Goal: Task Accomplishment & Management: Complete application form

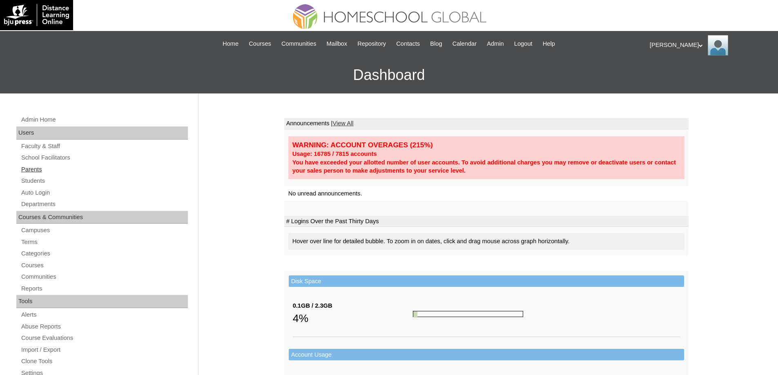
click at [42, 168] on link "Parents" at bounding box center [104, 170] width 168 height 10
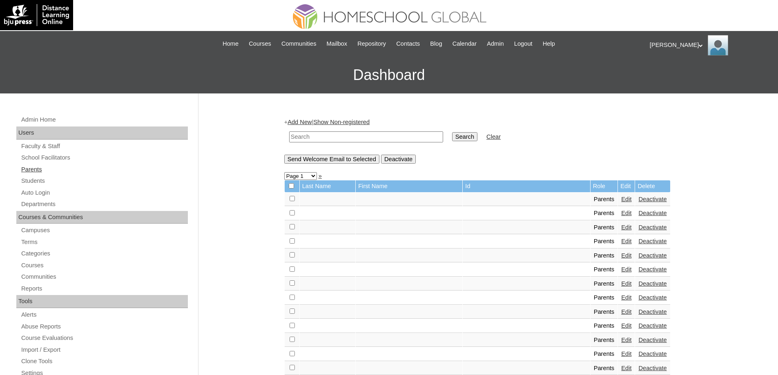
click at [61, 172] on link "Parents" at bounding box center [104, 170] width 168 height 10
drag, startPoint x: 376, startPoint y: 137, endPoint x: 382, endPoint y: 137, distance: 6.1
click at [376, 137] on input "text" at bounding box center [366, 137] width 154 height 11
paste input "MHP0197-TECHPH2025"
type input "MHP0197-TECHPH2025"
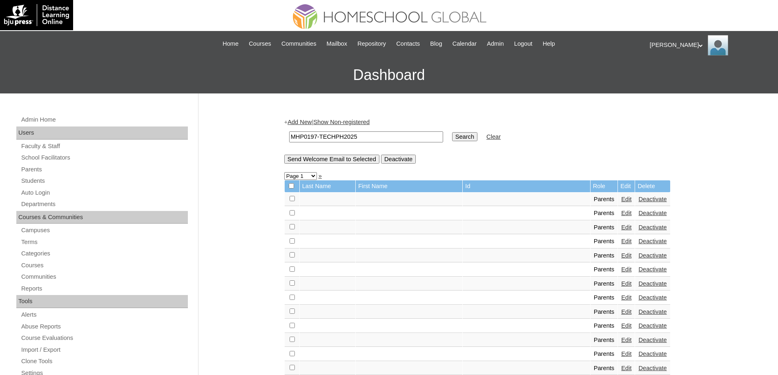
click at [458, 137] on input "Search" at bounding box center [464, 136] width 25 height 9
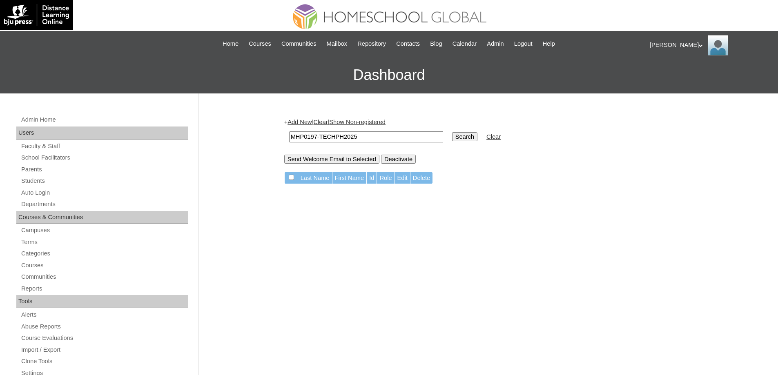
click at [308, 125] on link "Add New" at bounding box center [300, 122] width 24 height 7
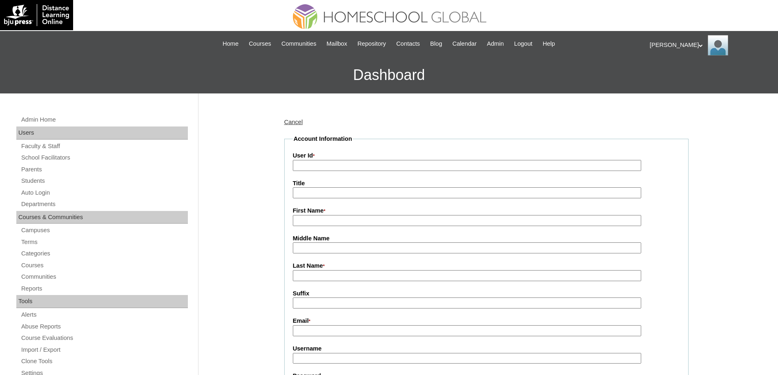
click at [331, 162] on input "User Id *" at bounding box center [467, 165] width 349 height 11
paste input "MHP0197-TECHPH2025"
type input "MHP0197-TECHPH2025"
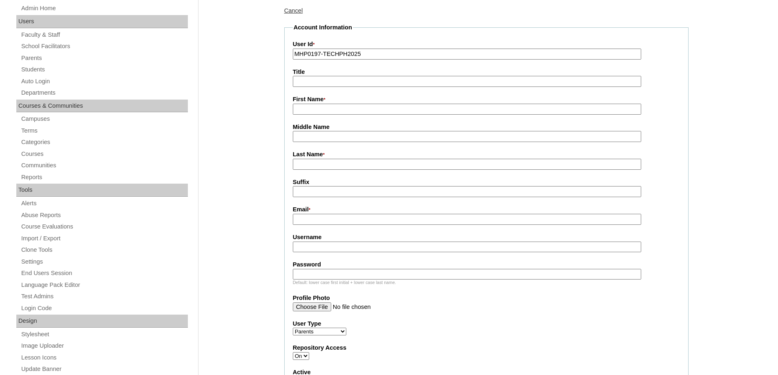
scroll to position [123, 0]
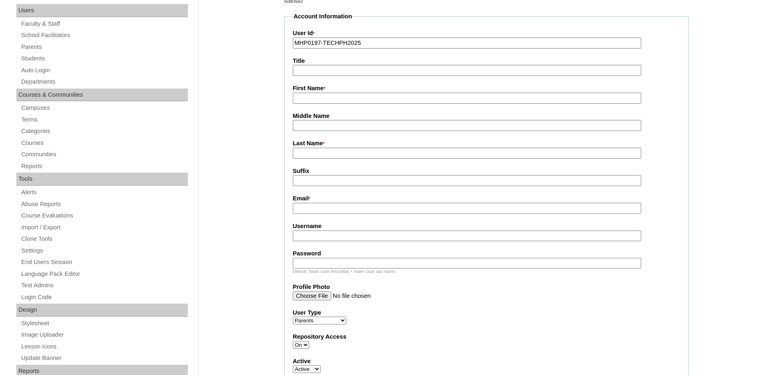
click at [311, 99] on input "First Name *" at bounding box center [467, 98] width 349 height 11
paste input "Cammille"
type input "Cammille"
click at [317, 157] on input "Last Name *" at bounding box center [467, 153] width 349 height 11
paste input "[PERSON_NAME]"
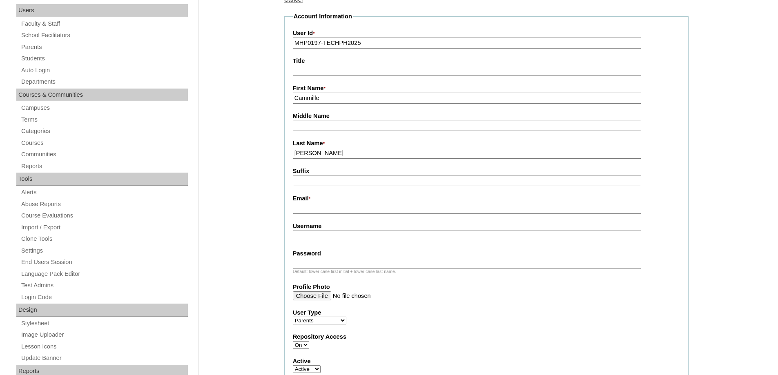
type input "[PERSON_NAME]"
drag, startPoint x: 261, startPoint y: 178, endPoint x: 290, endPoint y: 210, distance: 43.1
click at [300, 213] on input "Email *" at bounding box center [467, 208] width 349 height 11
click at [308, 212] on input "Email *" at bounding box center [467, 208] width 349 height 11
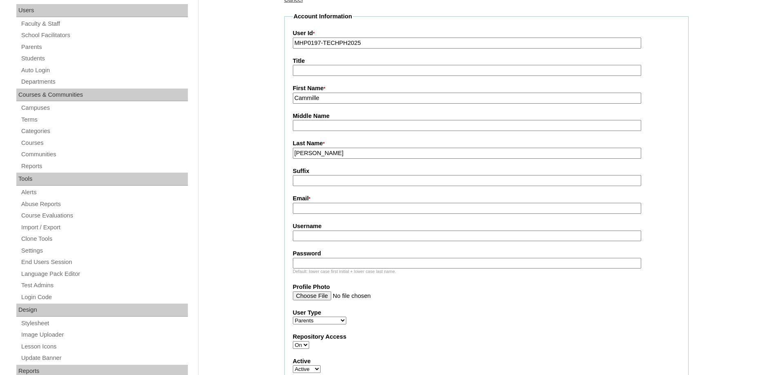
paste input "[EMAIL_ADDRESS][DOMAIN_NAME]"
type input "[EMAIL_ADDRESS][DOMAIN_NAME]"
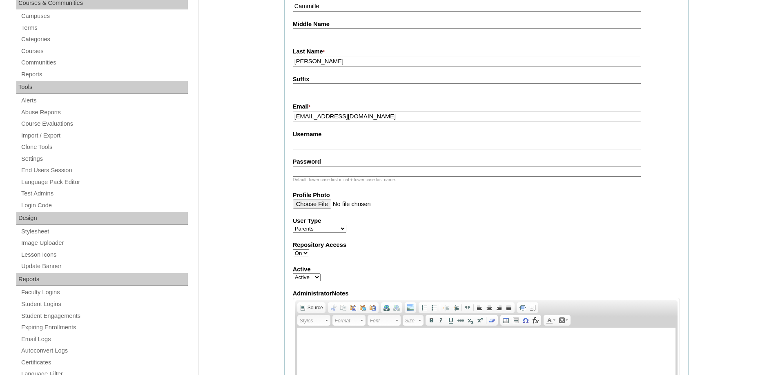
scroll to position [245, 0]
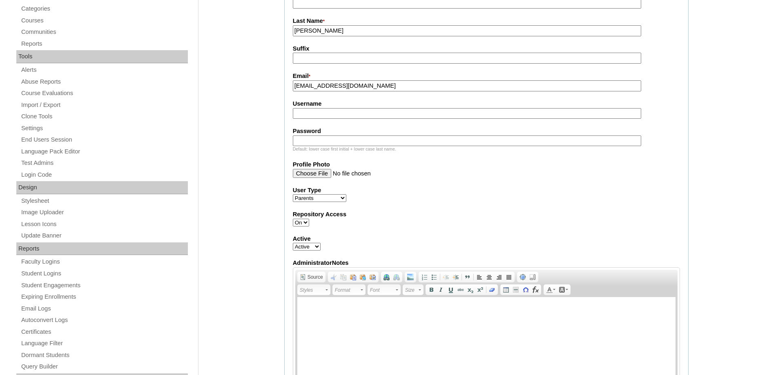
click at [312, 115] on input "Username" at bounding box center [467, 113] width 349 height 11
click at [305, 119] on input "Username" at bounding box center [467, 113] width 349 height 11
paste input "nicomedesC2025"
type input "nicomedesC2025"
click at [314, 145] on input "Password" at bounding box center [467, 141] width 349 height 11
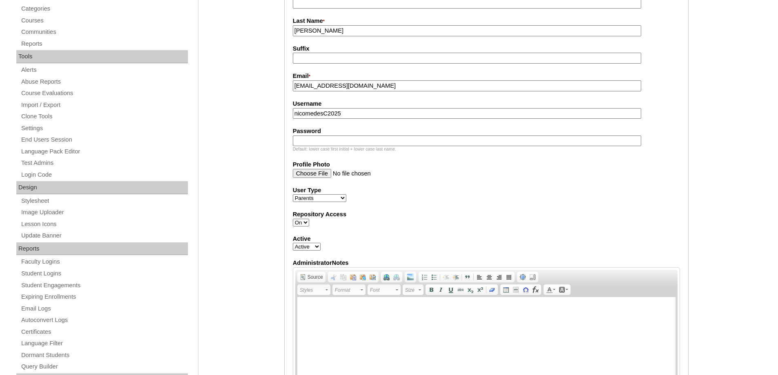
paste input "techemo131"
type input "techemo131"
click at [248, 151] on div "Admin Home Users Faculty & Staff School Facilitators Parents Students Auto Logi…" at bounding box center [389, 347] width 778 height 999
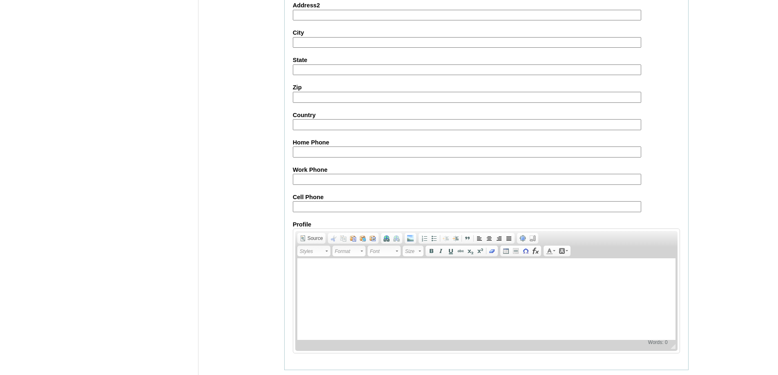
scroll to position [728, 0]
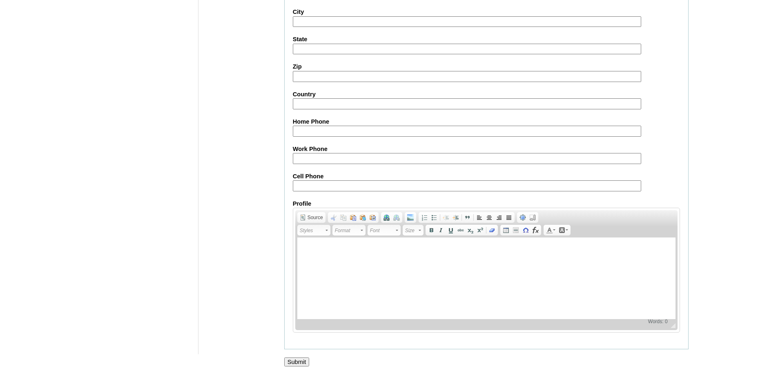
click at [316, 185] on input "Cell Phone" at bounding box center [467, 186] width 349 height 11
paste input "63-9173032663"
type input "63-9173032663"
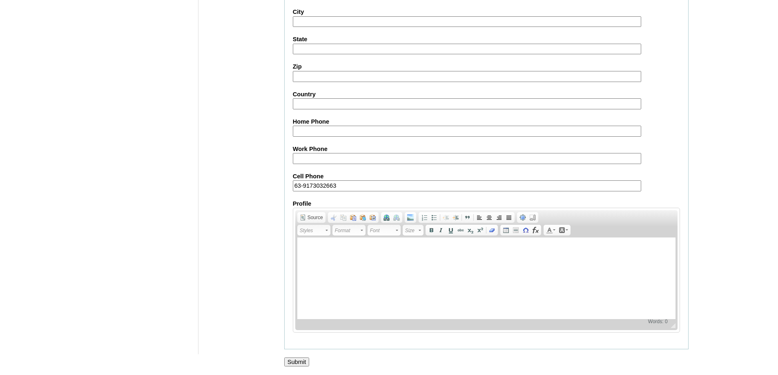
click at [294, 358] on input "Submit" at bounding box center [296, 362] width 25 height 9
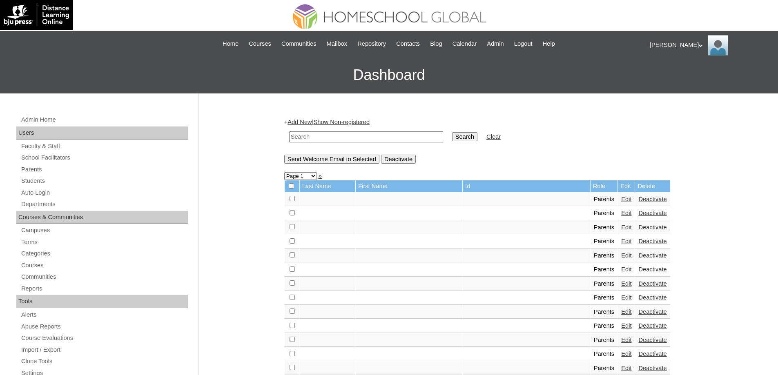
click at [63, 176] on div "Admin Home Users Faculty & Staff School Facilitators Parents Students Auto Logi…" at bounding box center [103, 379] width 182 height 528
click at [59, 180] on link "Students" at bounding box center [104, 181] width 168 height 10
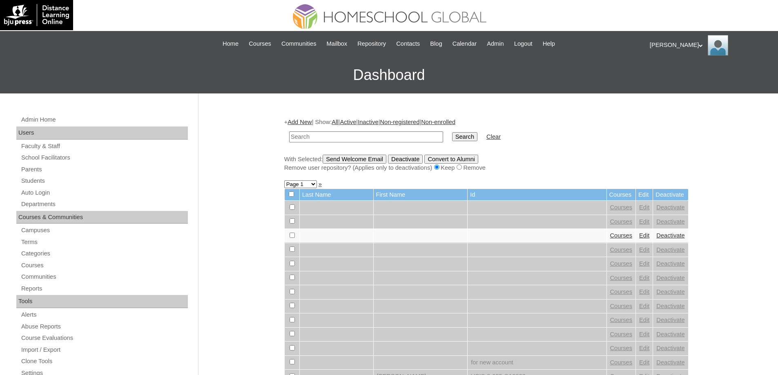
drag, startPoint x: 716, startPoint y: 247, endPoint x: 545, endPoint y: 203, distance: 177.1
click at [371, 140] on input "text" at bounding box center [366, 137] width 154 height 11
paste input "MHS00251-TECHPH2025"
type input "MHS00251-TECHPH2025"
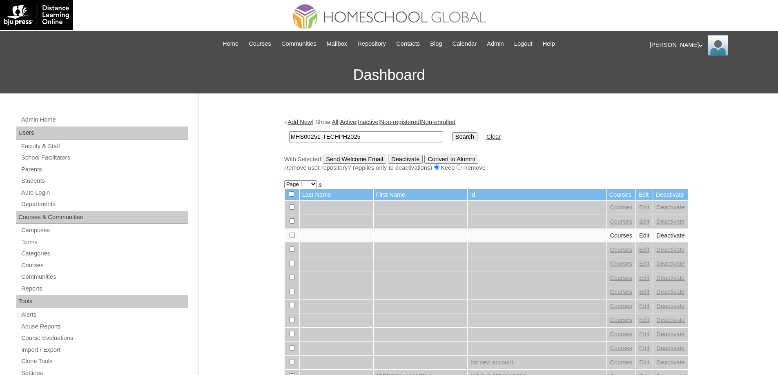
click at [464, 139] on input "Search" at bounding box center [464, 136] width 25 height 9
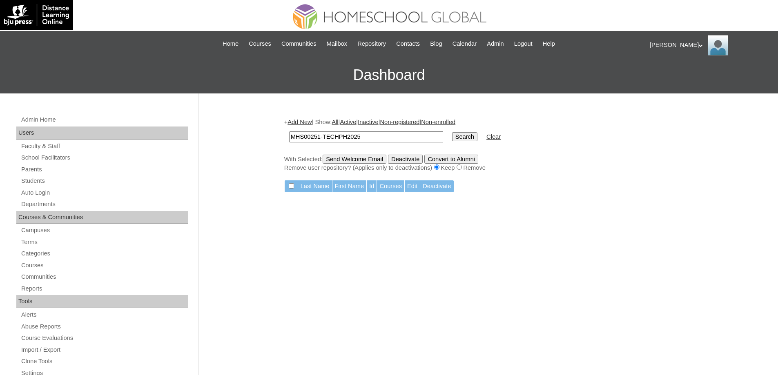
drag, startPoint x: 685, startPoint y: 279, endPoint x: 677, endPoint y: 277, distance: 7.6
click at [309, 122] on link "Add New" at bounding box center [300, 122] width 24 height 7
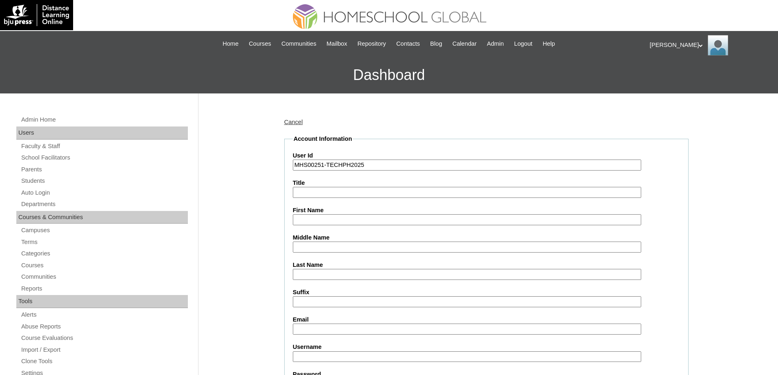
type input "MHS00251-TECHPH2025"
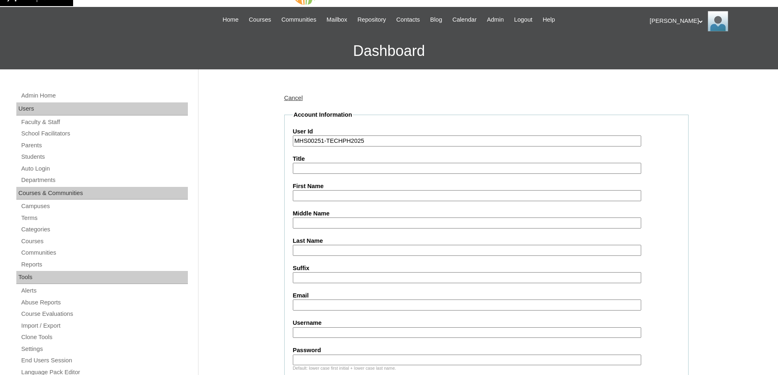
scroll to position [82, 0]
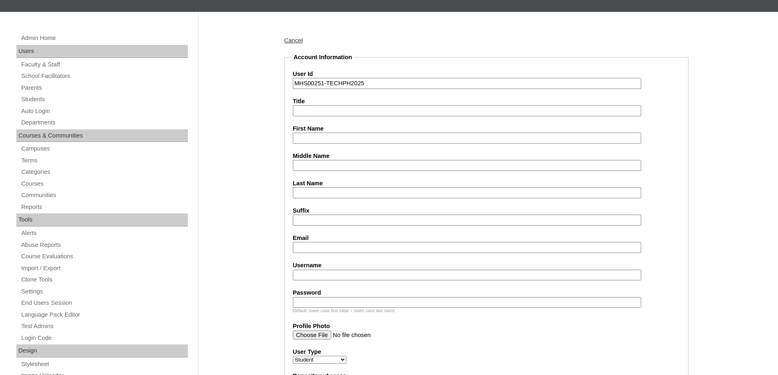
click at [299, 139] on input "First Name" at bounding box center [467, 138] width 349 height 11
paste input "Heal Archer"
type input "Heal Archer"
click at [314, 196] on input "Last Name" at bounding box center [467, 193] width 349 height 11
paste input "Nicomedes"
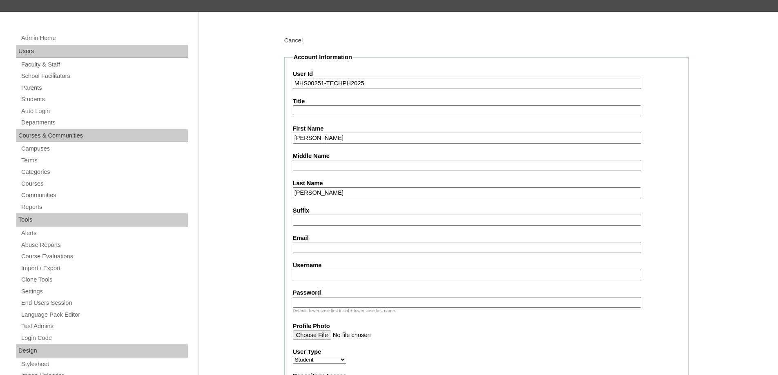
type input "Nicomedes"
drag, startPoint x: 248, startPoint y: 194, endPoint x: 246, endPoint y: 181, distance: 13.6
drag, startPoint x: 313, startPoint y: 164, endPoint x: 305, endPoint y: 167, distance: 8.7
click at [313, 164] on input "Middle Name" at bounding box center [467, 165] width 349 height 11
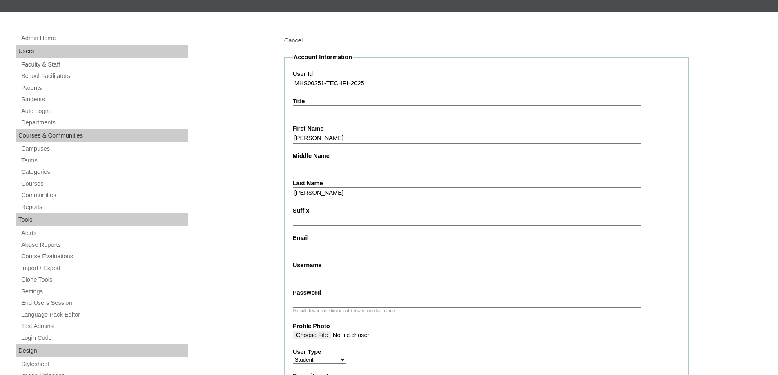
paste input "Torres"
type input "Torres"
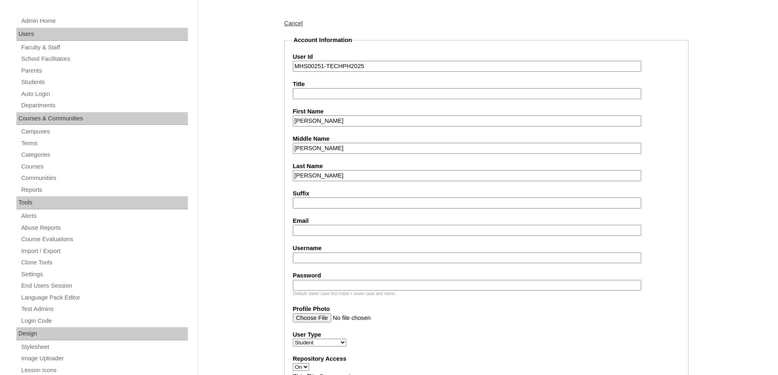
scroll to position [163, 0]
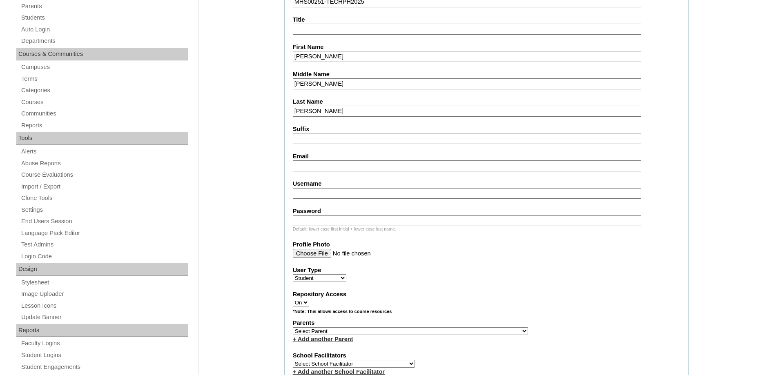
click at [300, 171] on input "Email" at bounding box center [467, 166] width 349 height 11
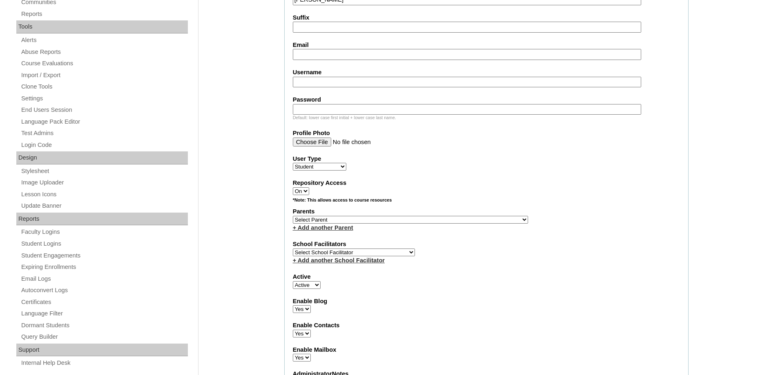
scroll to position [286, 0]
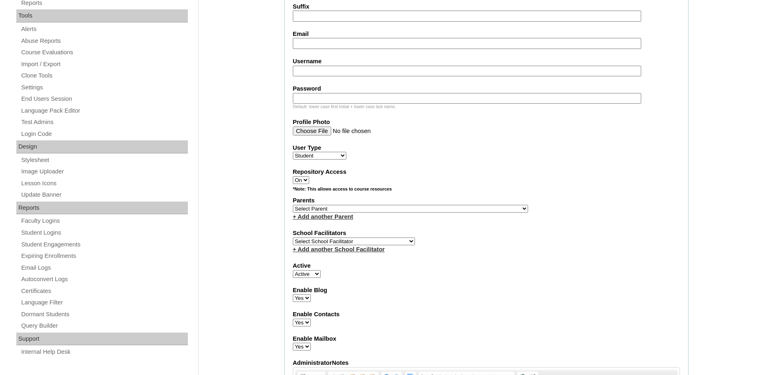
click at [313, 46] on input "Email" at bounding box center [467, 43] width 349 height 11
paste input "cammillenicomedes@gmail.com"
type input "cammillenicomedes@gmail.com"
click at [270, 72] on div "Admin Home Users Faculty & Staff School Facilitators Parents Students Auto Logi…" at bounding box center [389, 378] width 778 height 1140
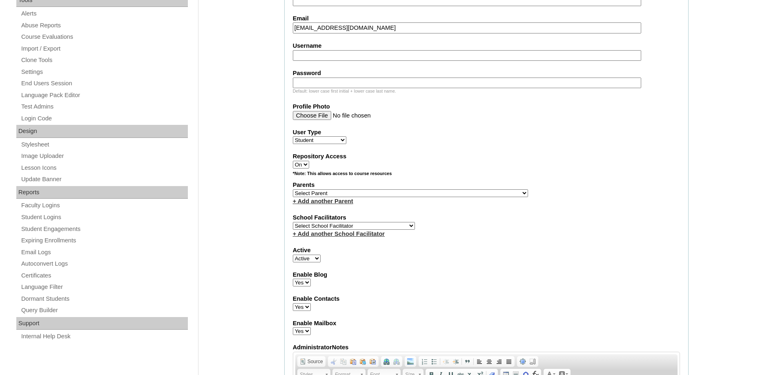
scroll to position [327, 0]
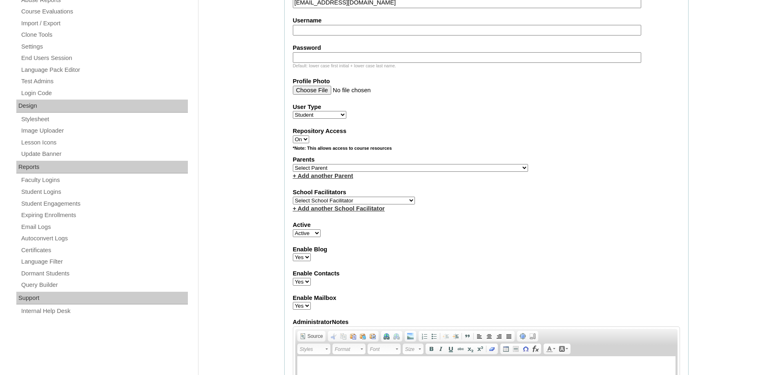
click at [310, 27] on input "Username" at bounding box center [467, 30] width 349 height 11
paste input "healarchernicomedes"
type input "healarchernicomedes"
click at [317, 60] on input "Password" at bounding box center [467, 57] width 349 height 11
paste input "250006778"
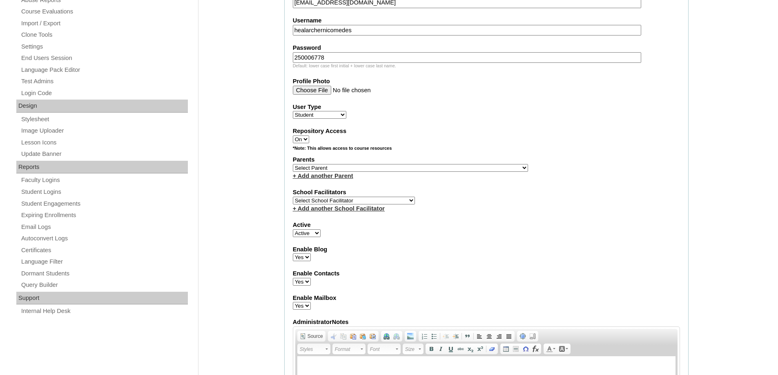
type input "250006778"
click at [273, 80] on div "Admin Home Users Faculty & Staff School Facilitators Parents Students Auto Logi…" at bounding box center [389, 337] width 778 height 1140
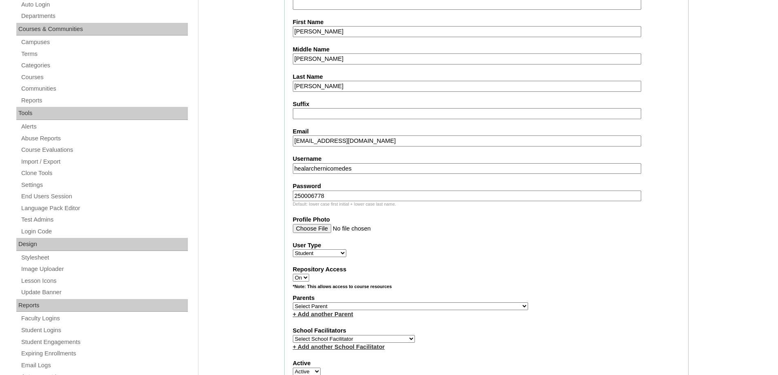
scroll to position [286, 0]
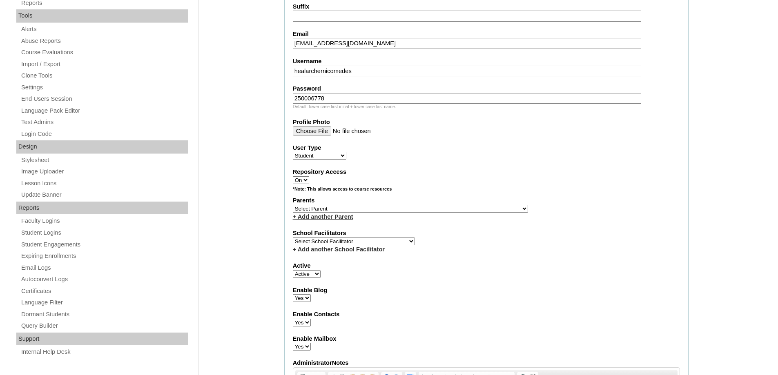
click at [324, 207] on select "Select Parent , , , , , , , , , , , , , , , , , , , , , , , , , , , , , , , , ,…" at bounding box center [410, 209] width 235 height 8
select select "43930"
click at [293, 205] on select "Select Parent , , , , , , , , , , , , , , , , , , , , , , , , , , , , , , , , ,…" at bounding box center [410, 209] width 235 height 8
click at [569, 190] on div "*Note: This allows access to course resources" at bounding box center [486, 191] width 387 height 10
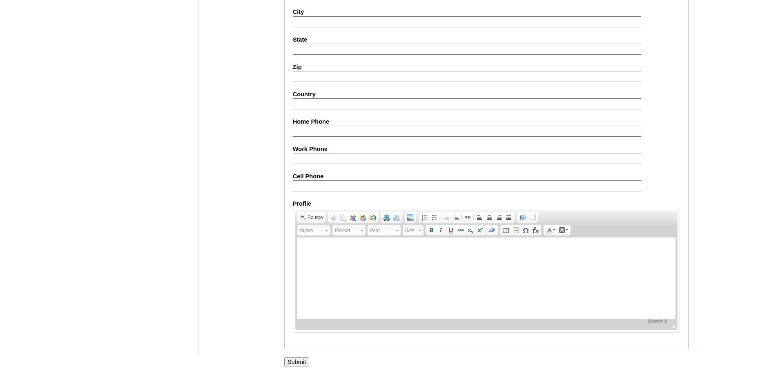
click at [306, 361] on input "Submit" at bounding box center [296, 362] width 25 height 9
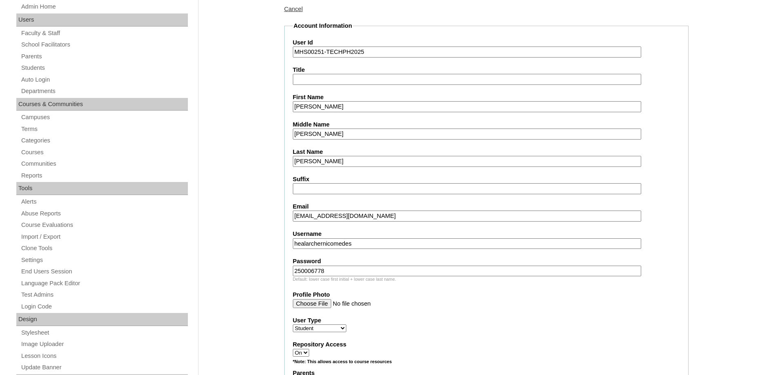
scroll to position [0, 0]
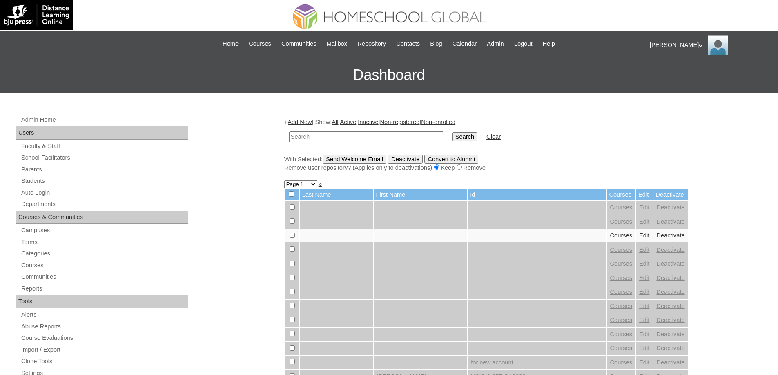
click at [331, 142] on input "text" at bounding box center [366, 137] width 154 height 11
paste input "MHS00251-TECHPH2025"
type input "MHS00251-TECHPH2025"
drag, startPoint x: 455, startPoint y: 143, endPoint x: 459, endPoint y: 139, distance: 5.5
click at [455, 143] on td "Search" at bounding box center [465, 136] width 34 height 19
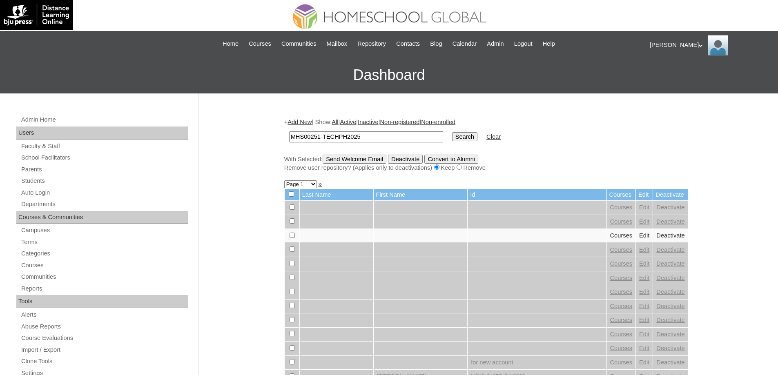
click at [459, 139] on input "Search" at bounding box center [464, 136] width 25 height 9
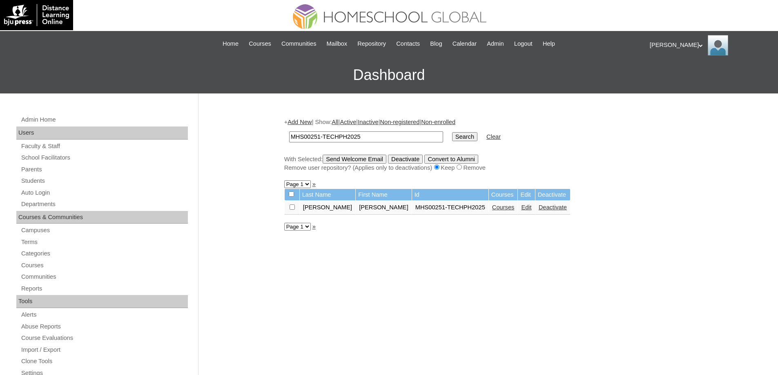
click at [489, 213] on td "Courses" at bounding box center [503, 208] width 29 height 14
click at [492, 210] on link "Courses" at bounding box center [503, 207] width 22 height 7
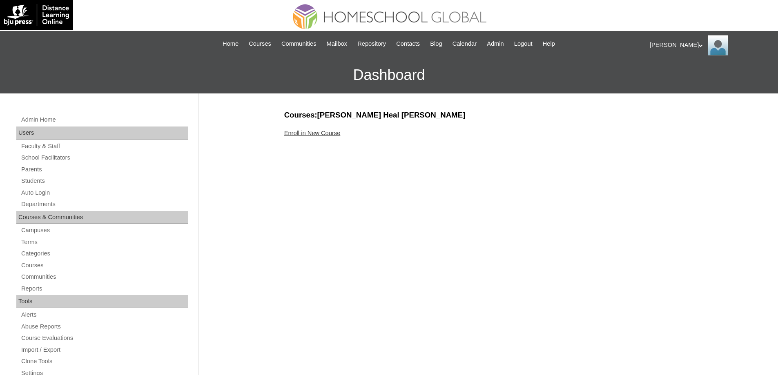
click at [323, 134] on link "Enroll in New Course" at bounding box center [312, 133] width 56 height 7
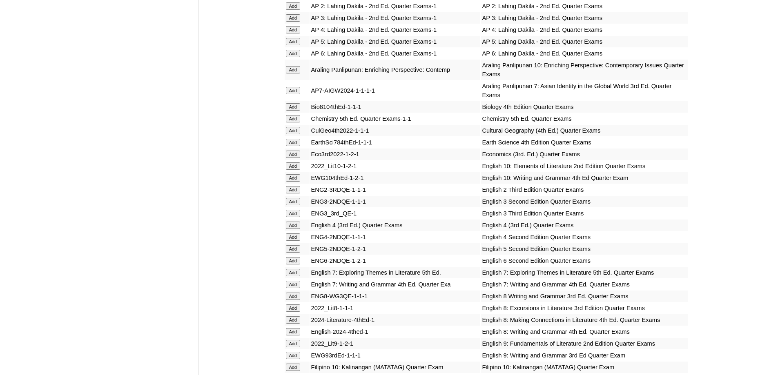
scroll to position [858, 0]
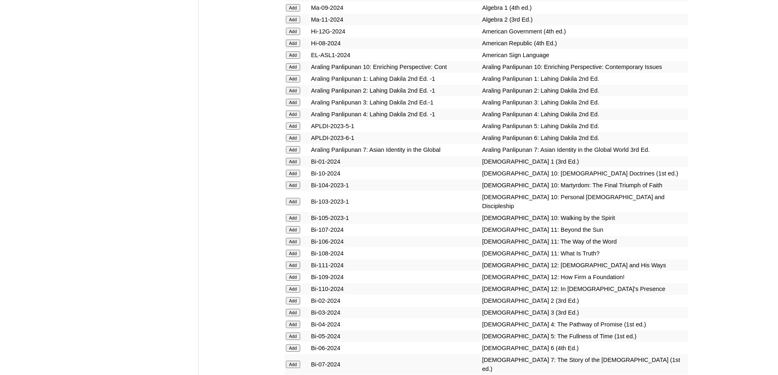
scroll to position [2002, 0]
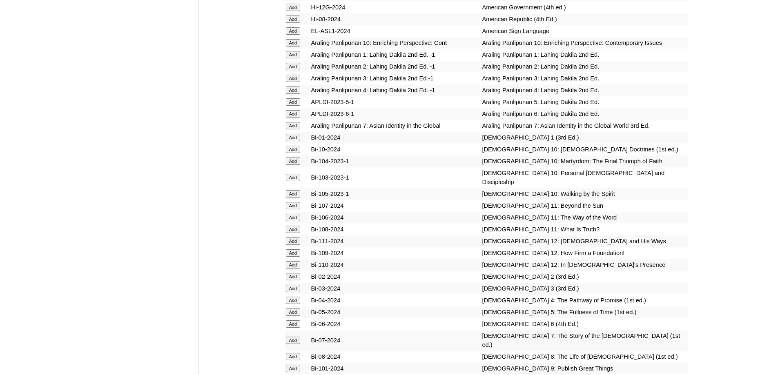
click at [298, 141] on input "Add" at bounding box center [293, 137] width 14 height 7
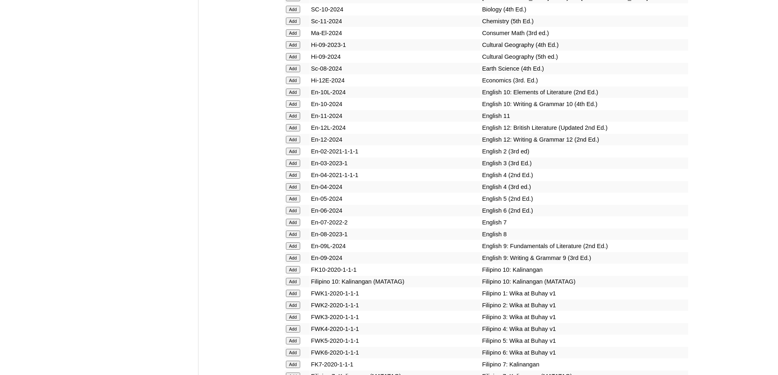
scroll to position [2411, 0]
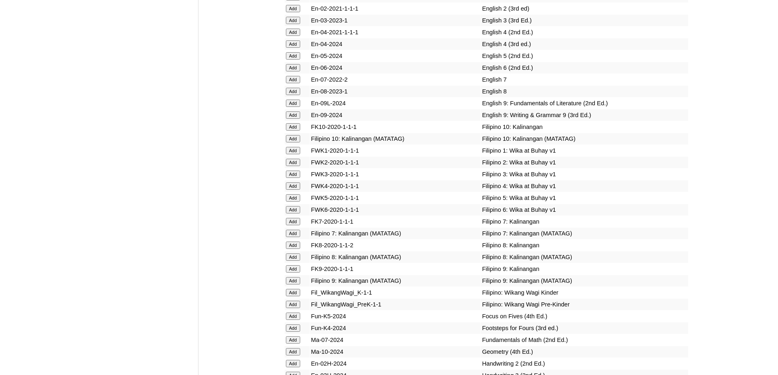
scroll to position [2560, 0]
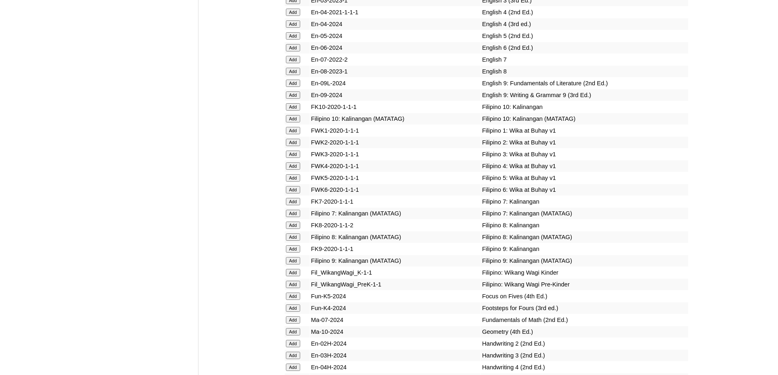
click at [293, 134] on input "Add" at bounding box center [293, 130] width 14 height 7
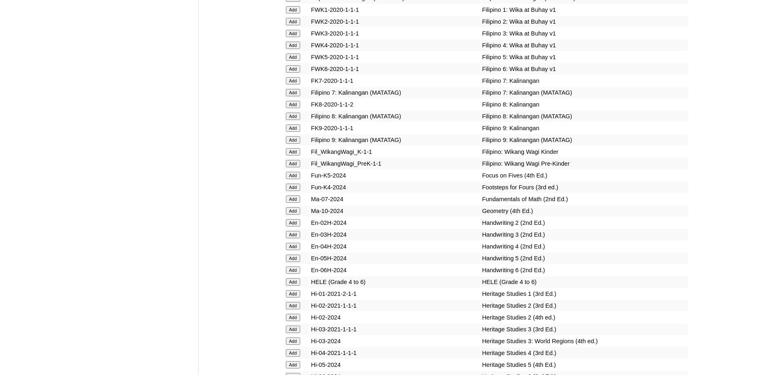
scroll to position [2724, 0]
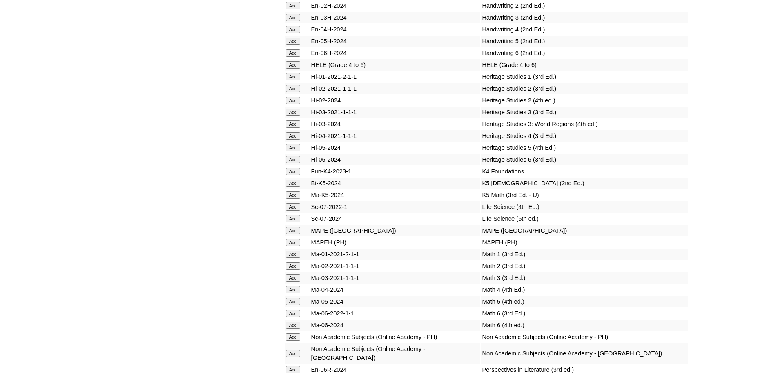
scroll to position [2921, 0]
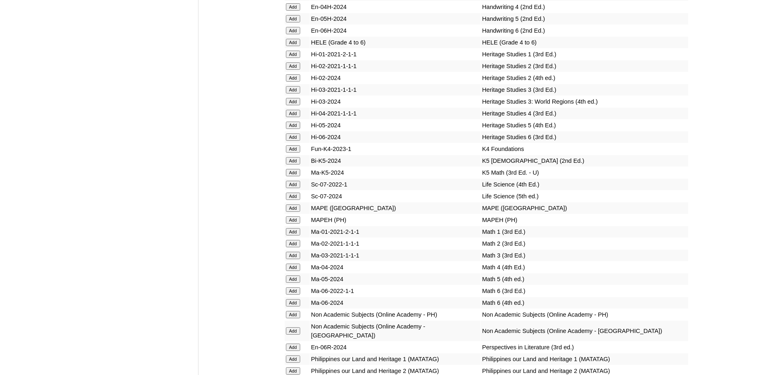
click at [295, 224] on input "Add" at bounding box center [293, 220] width 14 height 7
click at [291, 238] on td "Add" at bounding box center [297, 231] width 25 height 11
click at [291, 236] on input "Add" at bounding box center [293, 231] width 14 height 7
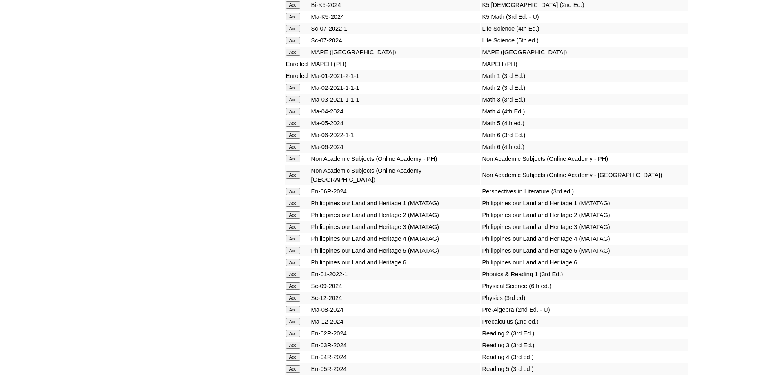
scroll to position [3120, 0]
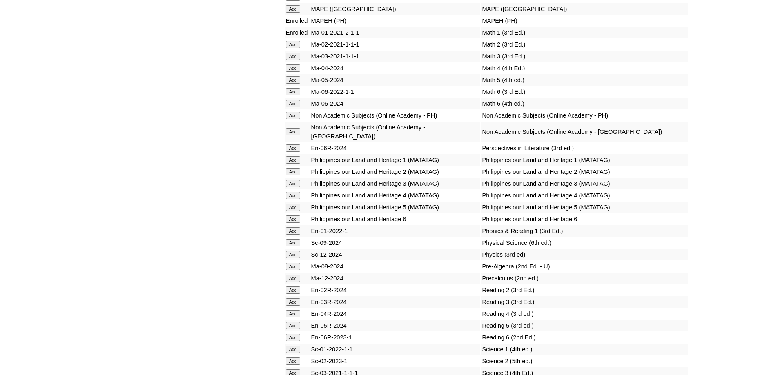
click at [292, 164] on input "Add" at bounding box center [293, 159] width 14 height 7
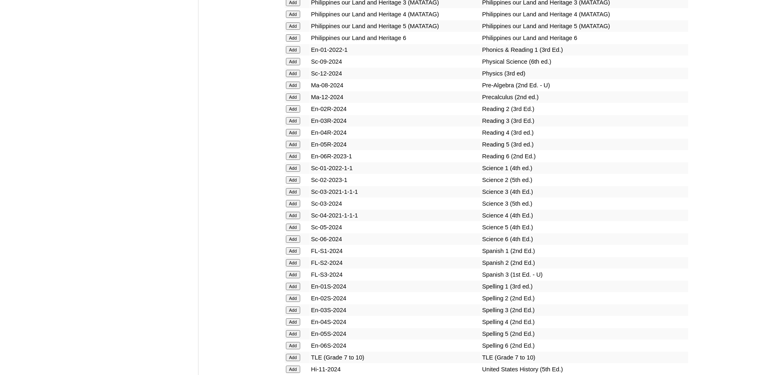
scroll to position [3325, 0]
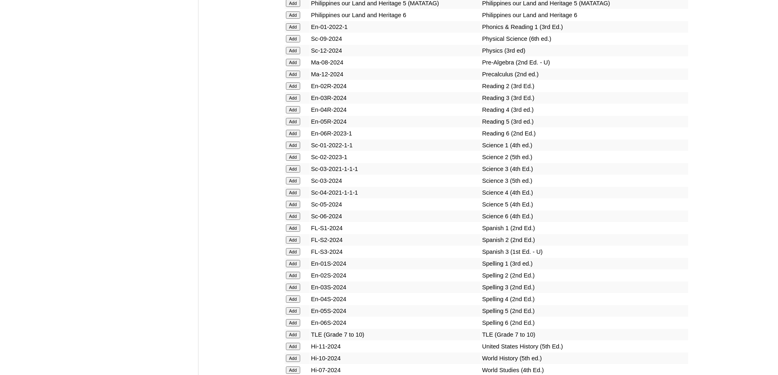
click at [298, 31] on input "Add" at bounding box center [293, 26] width 14 height 7
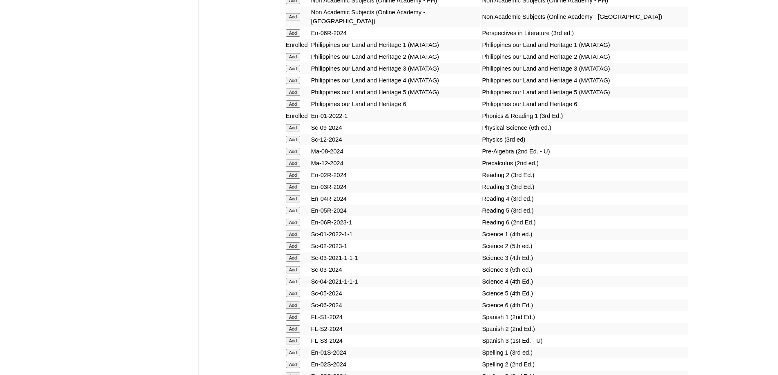
scroll to position [3394, 0]
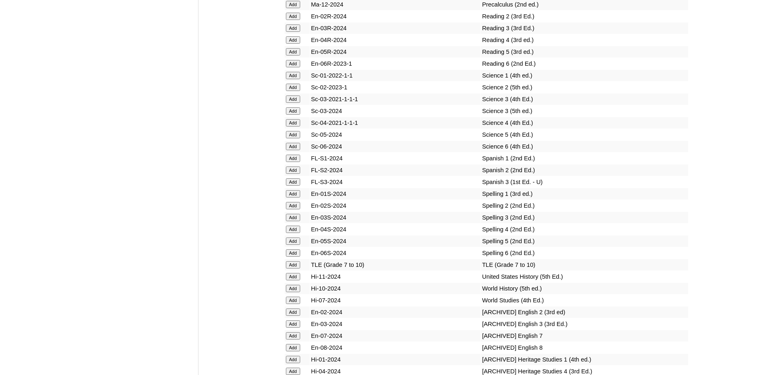
click at [290, 79] on input "Add" at bounding box center [293, 75] width 14 height 7
click at [296, 198] on input "Add" at bounding box center [293, 193] width 14 height 7
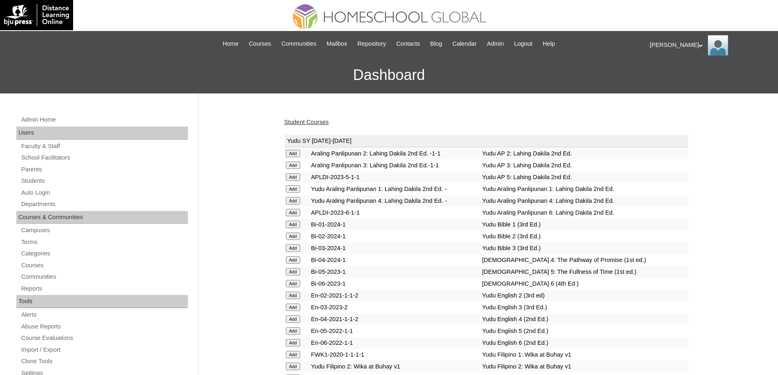
click at [318, 125] on link "Student Courses" at bounding box center [306, 122] width 45 height 7
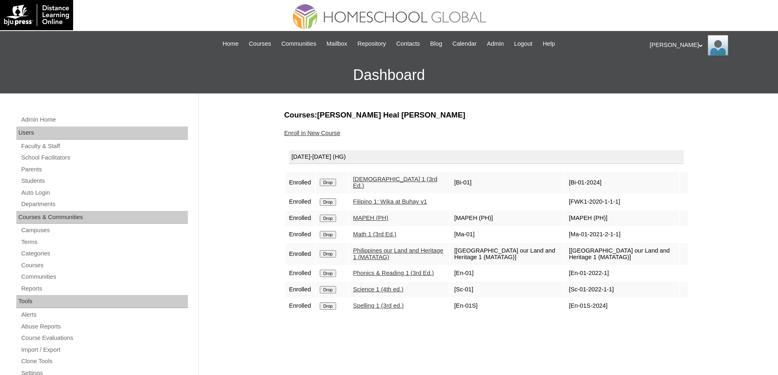
click at [330, 136] on link "Enroll in New Course" at bounding box center [312, 133] width 56 height 7
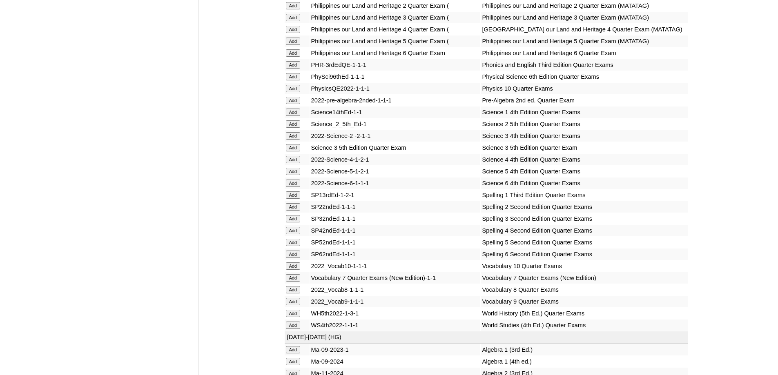
scroll to position [1634, 0]
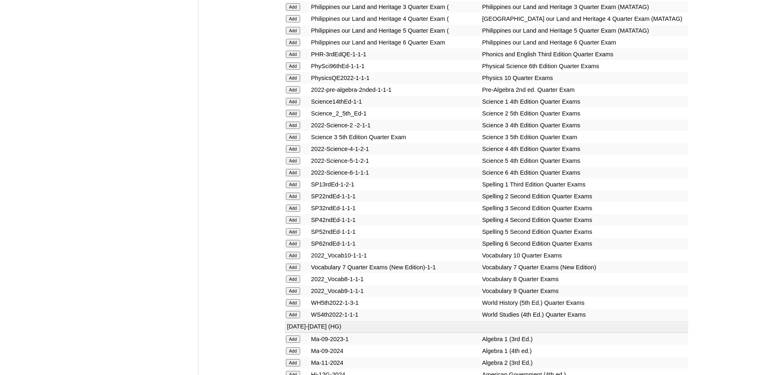
click at [295, 58] on input "Add" at bounding box center [293, 54] width 14 height 7
click at [288, 105] on input "Add" at bounding box center [293, 101] width 14 height 7
click at [297, 188] on input "Add" at bounding box center [293, 184] width 14 height 7
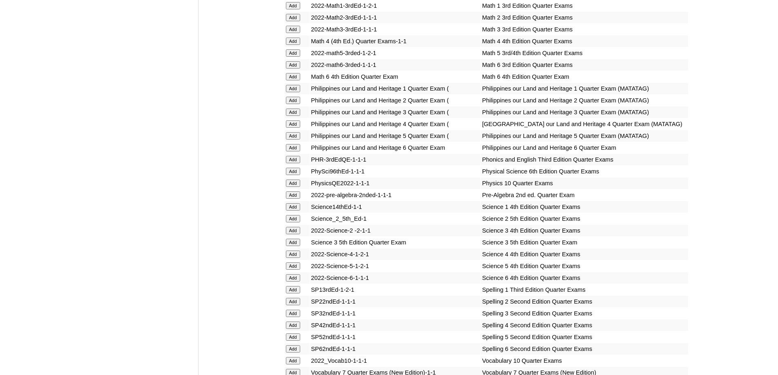
scroll to position [1512, 0]
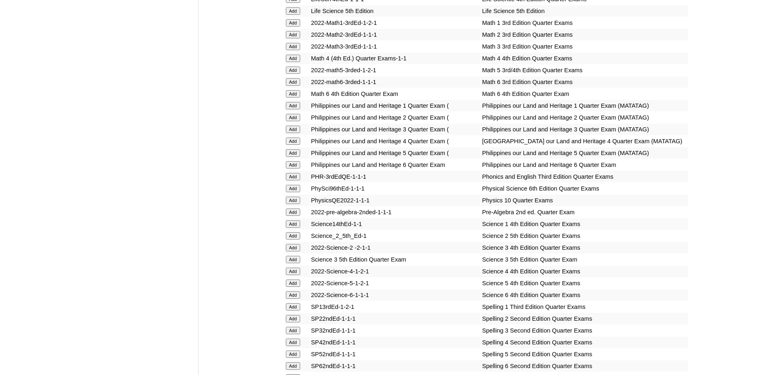
click at [295, 109] on input "Add" at bounding box center [293, 105] width 14 height 7
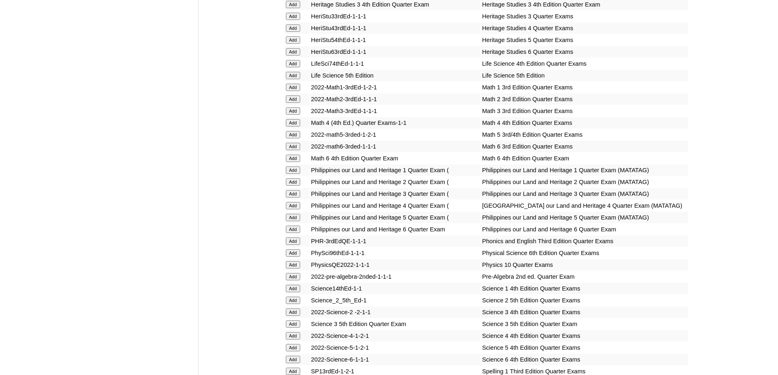
scroll to position [1430, 0]
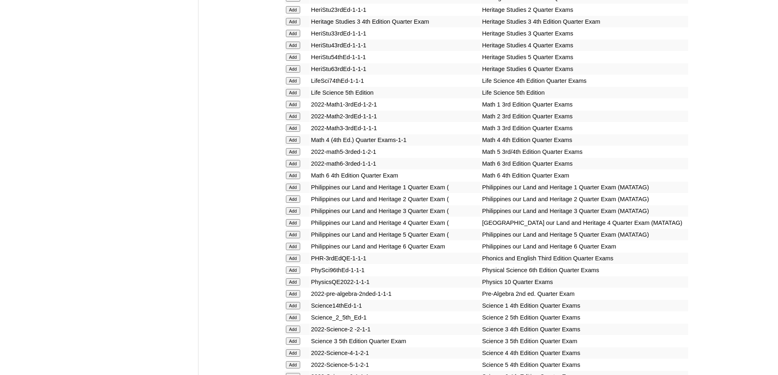
click at [293, 108] on input "Add" at bounding box center [293, 104] width 14 height 7
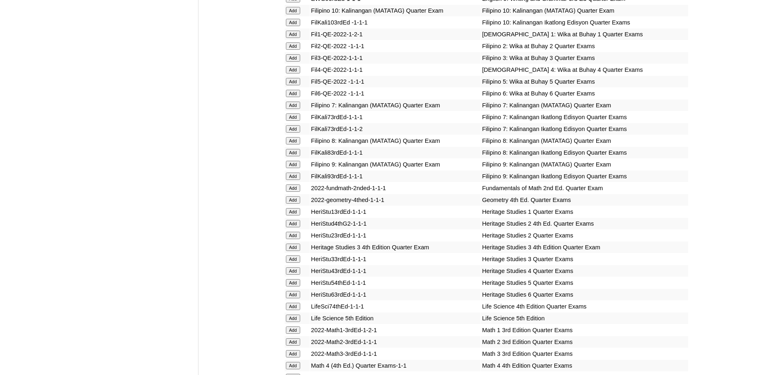
scroll to position [1185, 0]
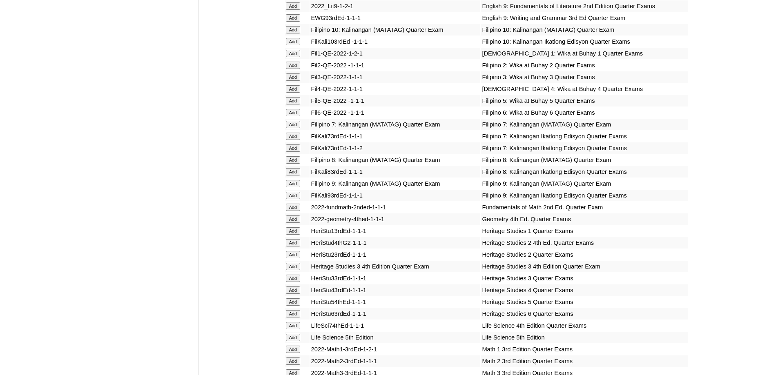
click at [292, 57] on input "Add" at bounding box center [293, 53] width 14 height 7
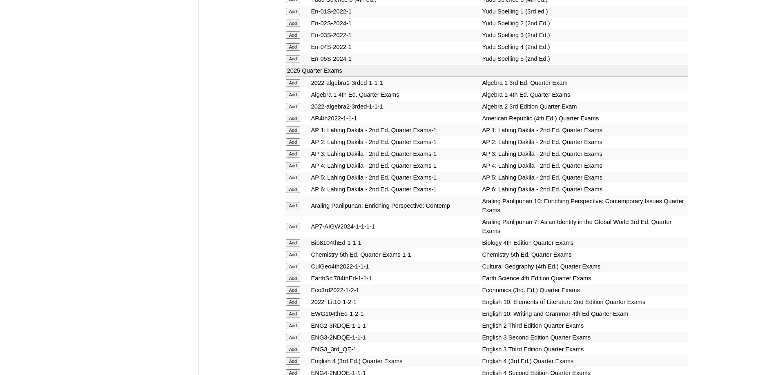
scroll to position [695, 0]
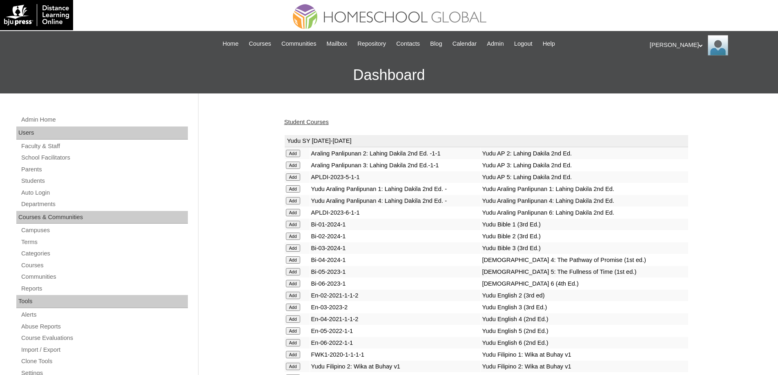
click at [298, 121] on link "Student Courses" at bounding box center [306, 122] width 45 height 7
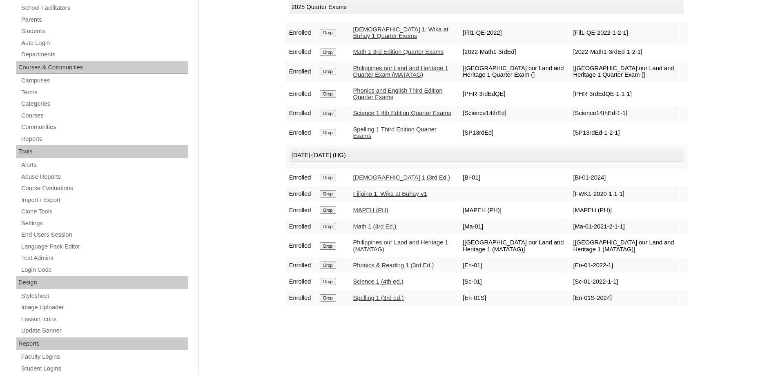
scroll to position [163, 0]
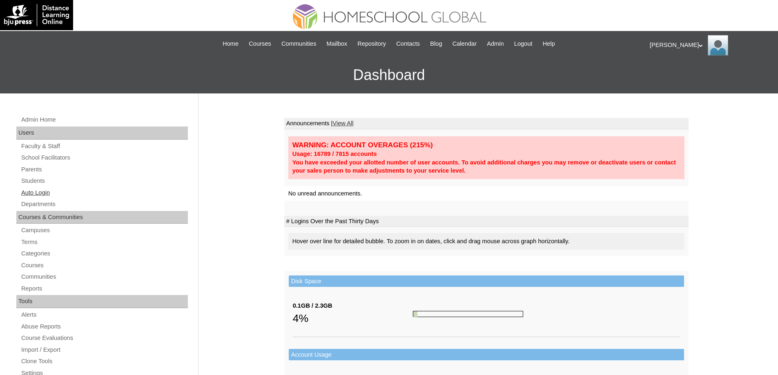
click at [76, 194] on link "Auto Login" at bounding box center [104, 193] width 168 height 10
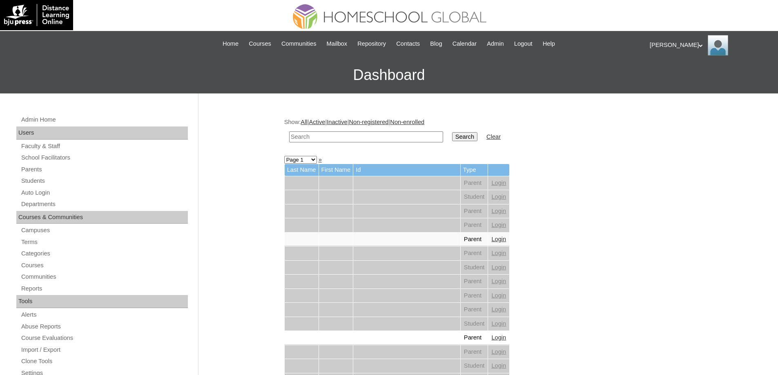
drag, startPoint x: 379, startPoint y: 134, endPoint x: 413, endPoint y: 134, distance: 33.9
click at [380, 134] on input "text" at bounding box center [366, 137] width 154 height 11
paste input "[PERSON_NAME]"
type input "[PERSON_NAME]"
click at [478, 132] on input "Search" at bounding box center [464, 136] width 25 height 9
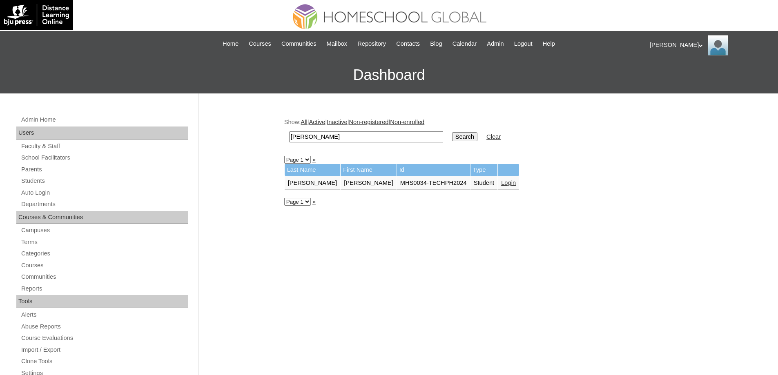
click at [501, 181] on link "Login" at bounding box center [508, 183] width 15 height 7
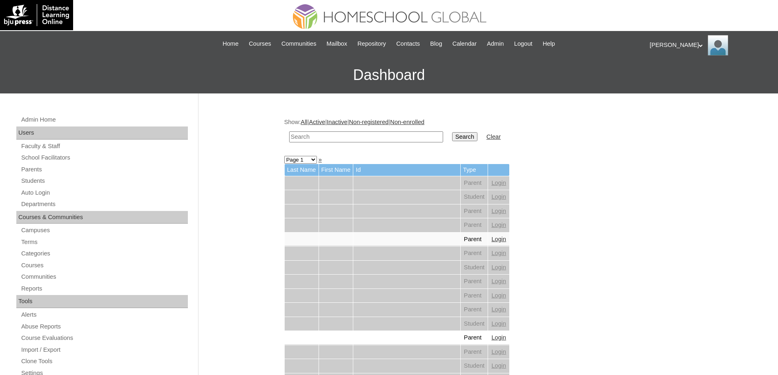
click at [355, 140] on input "text" at bounding box center [366, 137] width 154 height 11
paste input "[PERSON_NAME] [PERSON_NAME]"
type input "[PERSON_NAME] [PERSON_NAME]"
click at [461, 136] on input "Search" at bounding box center [464, 136] width 25 height 9
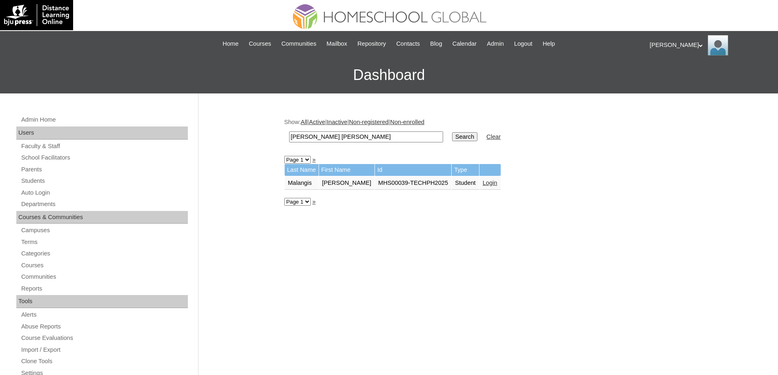
click at [485, 190] on td "Login" at bounding box center [490, 184] width 21 height 14
click at [490, 183] on link "Login" at bounding box center [490, 183] width 15 height 7
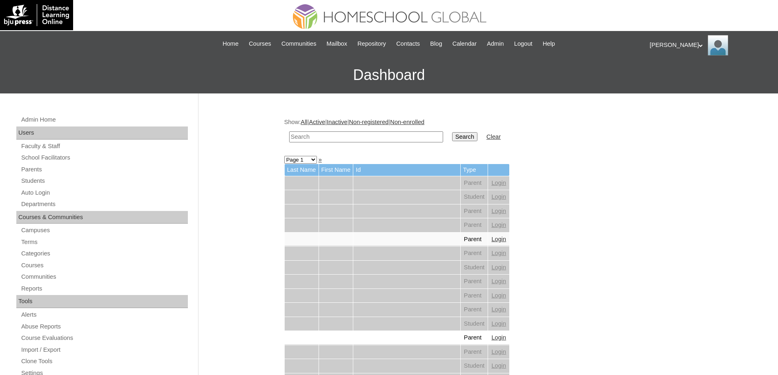
click at [388, 135] on input "text" at bounding box center [366, 137] width 154 height 11
paste input "Iñigo Matt"
type input "Iñigo Matt"
click at [469, 136] on input "Search" at bounding box center [464, 136] width 25 height 9
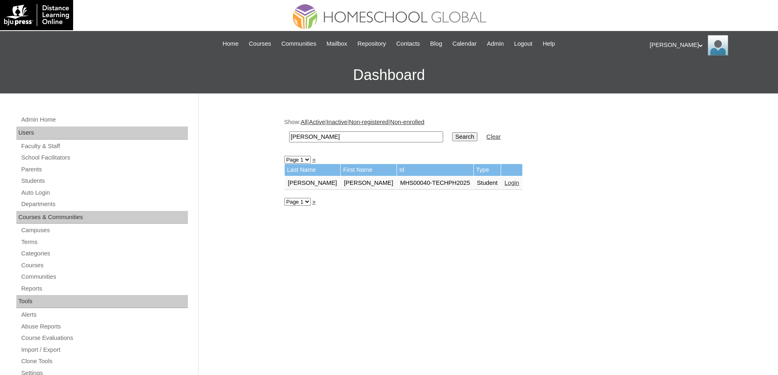
click at [505, 184] on link "Login" at bounding box center [512, 183] width 15 height 7
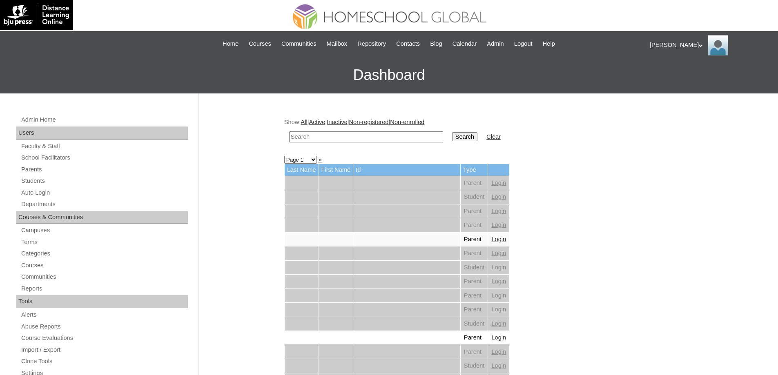
click at [364, 134] on input "text" at bounding box center [366, 137] width 154 height 11
paste input "Eoin Gab"
type input "Eoin Gab"
click at [461, 136] on input "Search" at bounding box center [464, 136] width 25 height 9
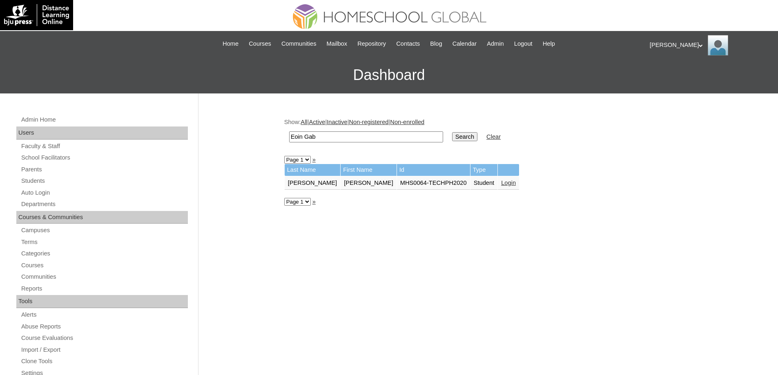
click at [501, 182] on link "Login" at bounding box center [508, 183] width 15 height 7
